Goal: Task Accomplishment & Management: Use online tool/utility

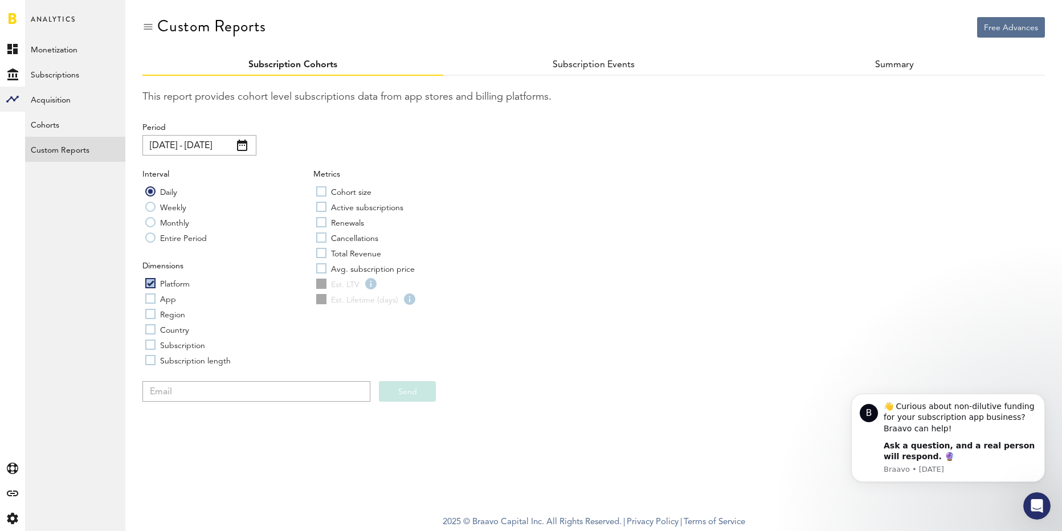
click at [322, 190] on label "Cohort size" at bounding box center [343, 191] width 55 height 11
checkbox input "true"
click at [321, 206] on label "Active subscriptions" at bounding box center [359, 206] width 87 height 11
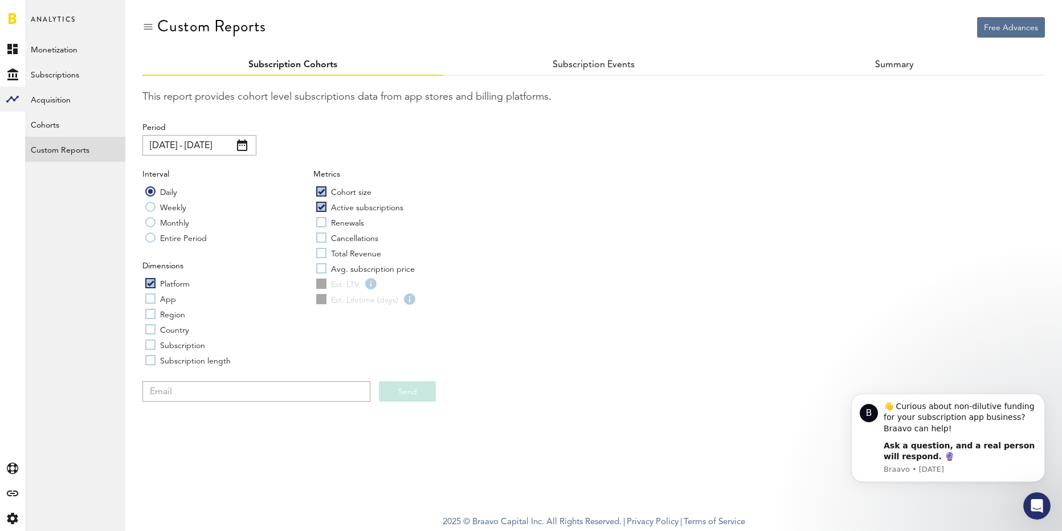
checkbox input "true"
click at [322, 225] on label "Renewals" at bounding box center [340, 222] width 48 height 11
checkbox input "true"
click at [227, 393] on input "email" at bounding box center [256, 391] width 228 height 21
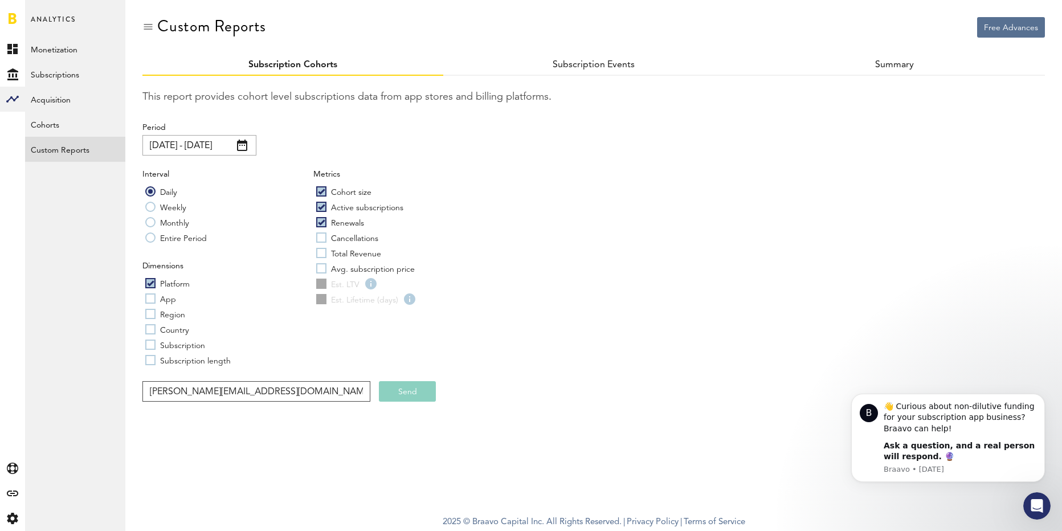
type input "[PERSON_NAME][EMAIL_ADDRESS][DOMAIN_NAME]"
click at [399, 389] on button "Send" at bounding box center [407, 391] width 57 height 21
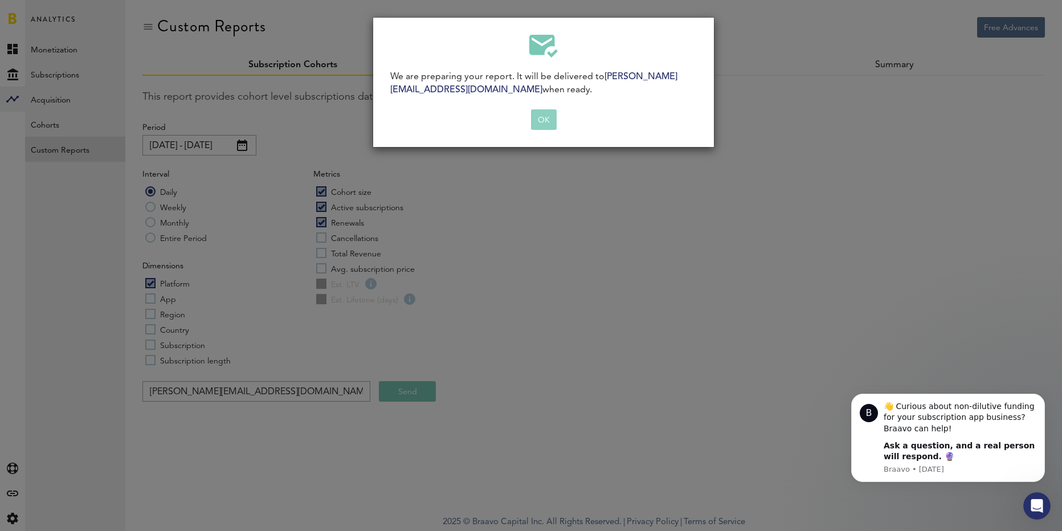
click at [551, 111] on button "OK" at bounding box center [544, 119] width 26 height 21
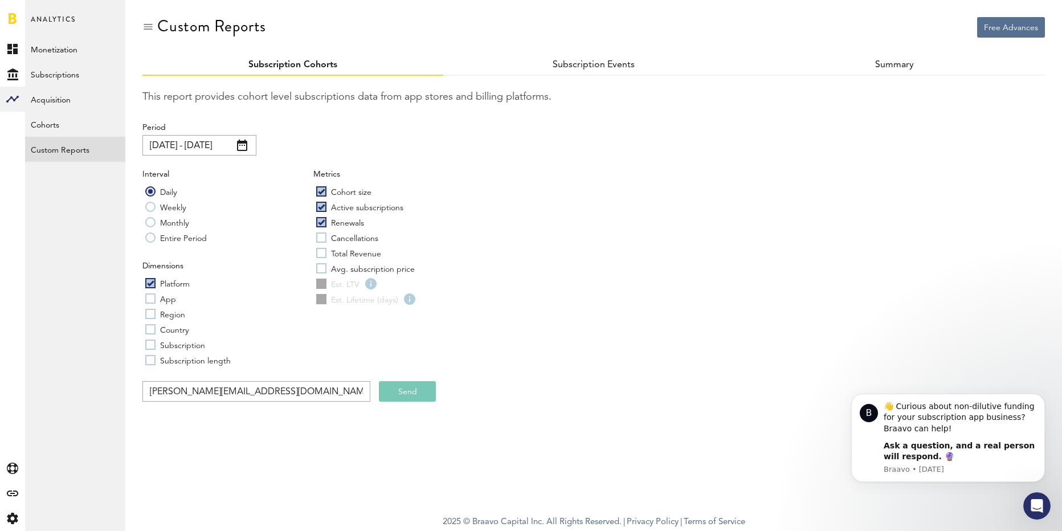
click at [150, 301] on label "App" at bounding box center [160, 298] width 31 height 11
checkbox input "true"
click at [150, 311] on label "Region" at bounding box center [165, 313] width 40 height 11
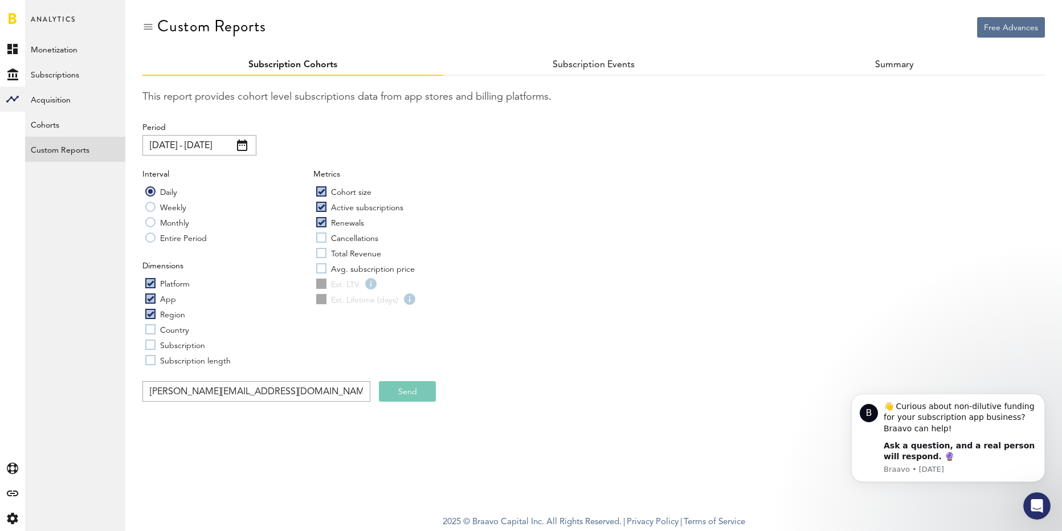
checkbox input "true"
click at [150, 332] on label "Country" at bounding box center [167, 329] width 44 height 11
checkbox input "true"
click at [153, 340] on label "Subscription" at bounding box center [175, 344] width 60 height 11
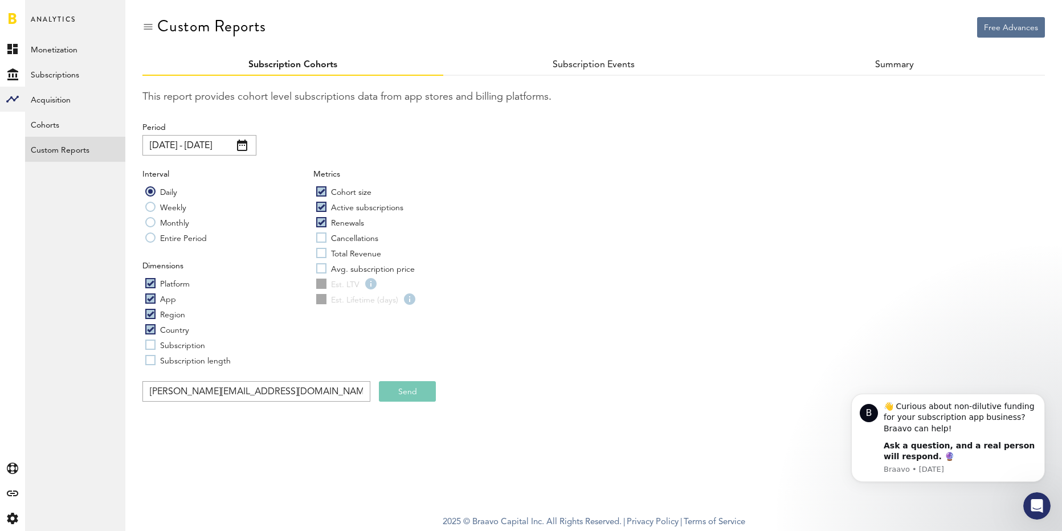
checkbox input "true"
click at [152, 358] on label "Subscription length" at bounding box center [187, 360] width 85 height 11
checkbox input "true"
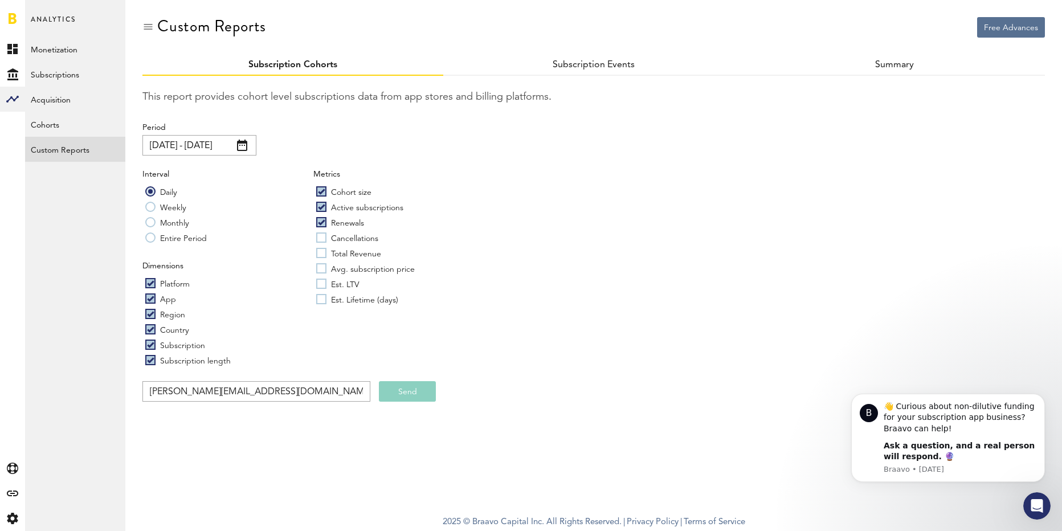
click at [413, 390] on button "Send" at bounding box center [407, 391] width 57 height 21
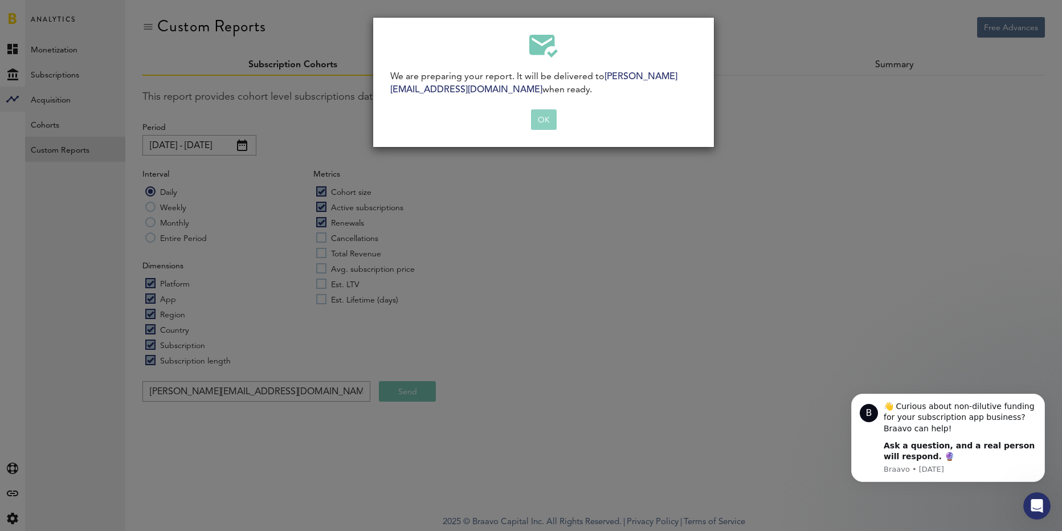
click at [552, 120] on button "OK" at bounding box center [544, 119] width 26 height 21
